Goal: Task Accomplishment & Management: Manage account settings

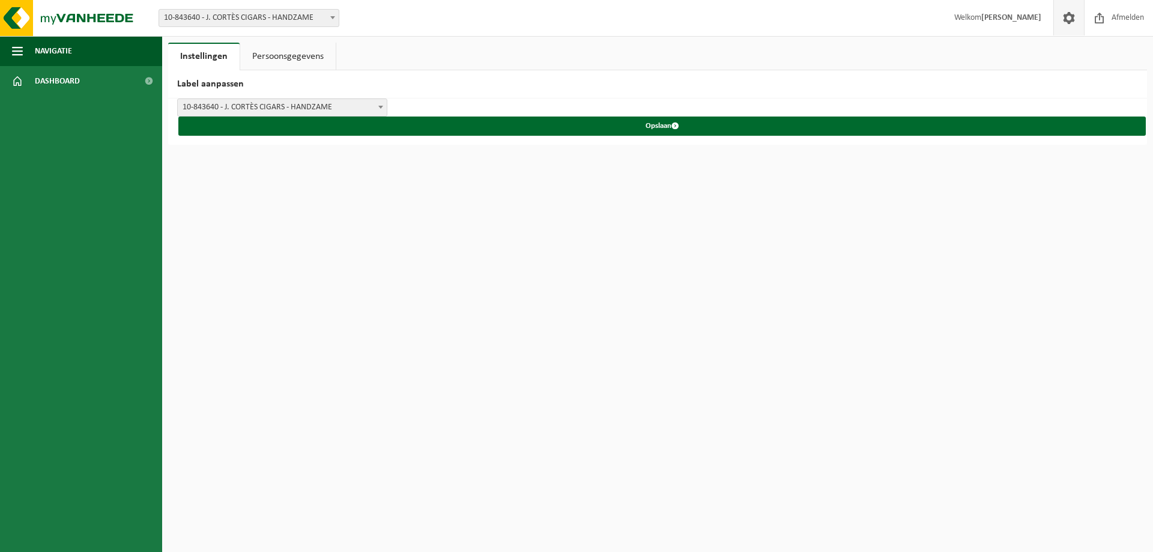
click at [294, 14] on span "10-843640 - J. CORTÈS CIGARS - HANDZAME" at bounding box center [249, 18] width 180 height 17
drag, startPoint x: 258, startPoint y: 27, endPoint x: 243, endPoint y: 73, distance: 48.6
select select "113329"
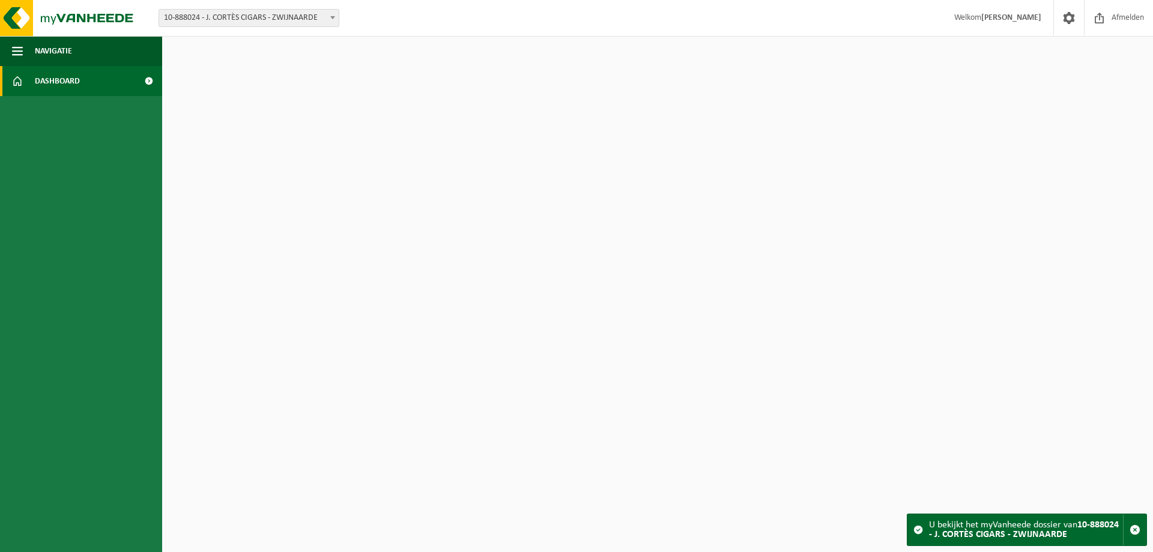
click at [219, 22] on span "10-888024 - J. CORTÈS CIGARS - ZWIJNAARDE" at bounding box center [249, 18] width 180 height 17
select select "95255"
click at [37, 85] on span "Dashboard" at bounding box center [57, 81] width 45 height 30
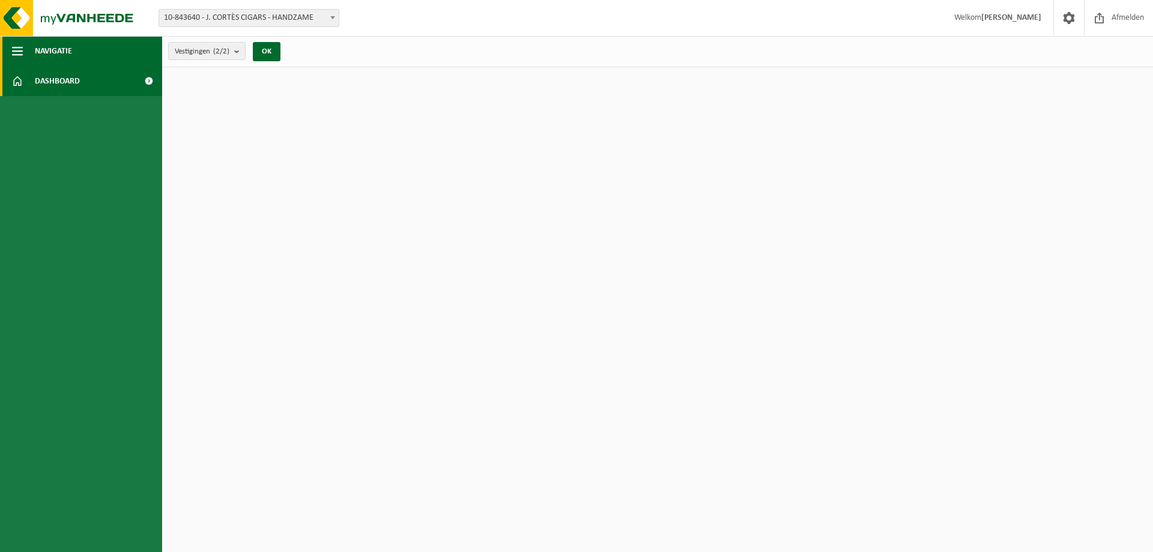
click at [61, 57] on span "Navigatie" at bounding box center [53, 51] width 37 height 30
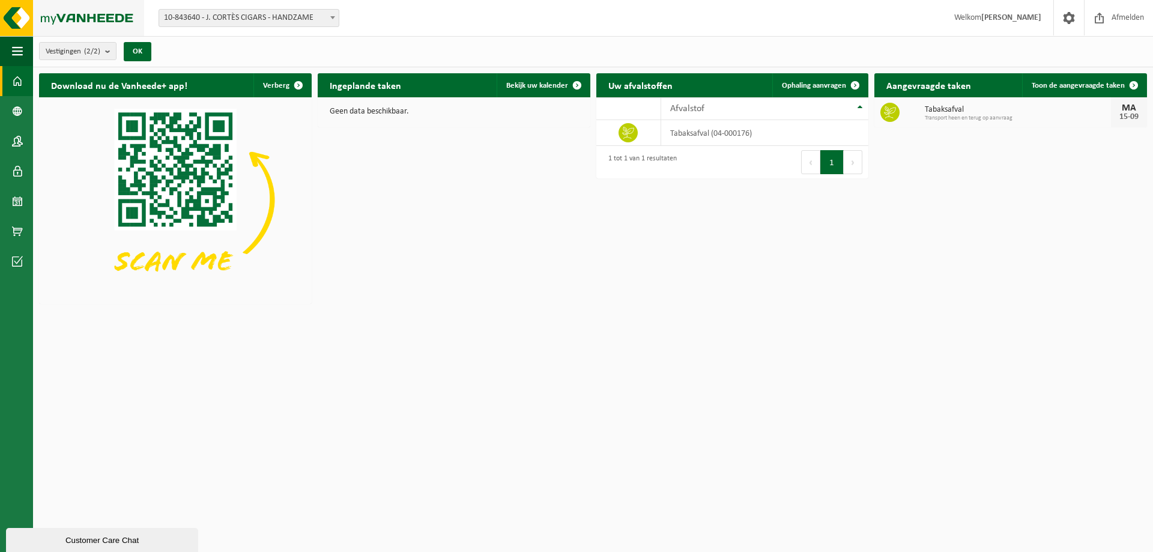
click at [17, 16] on img at bounding box center [72, 18] width 144 height 36
click at [13, 82] on span at bounding box center [17, 81] width 11 height 30
